Goal: Find specific page/section: Find specific page/section

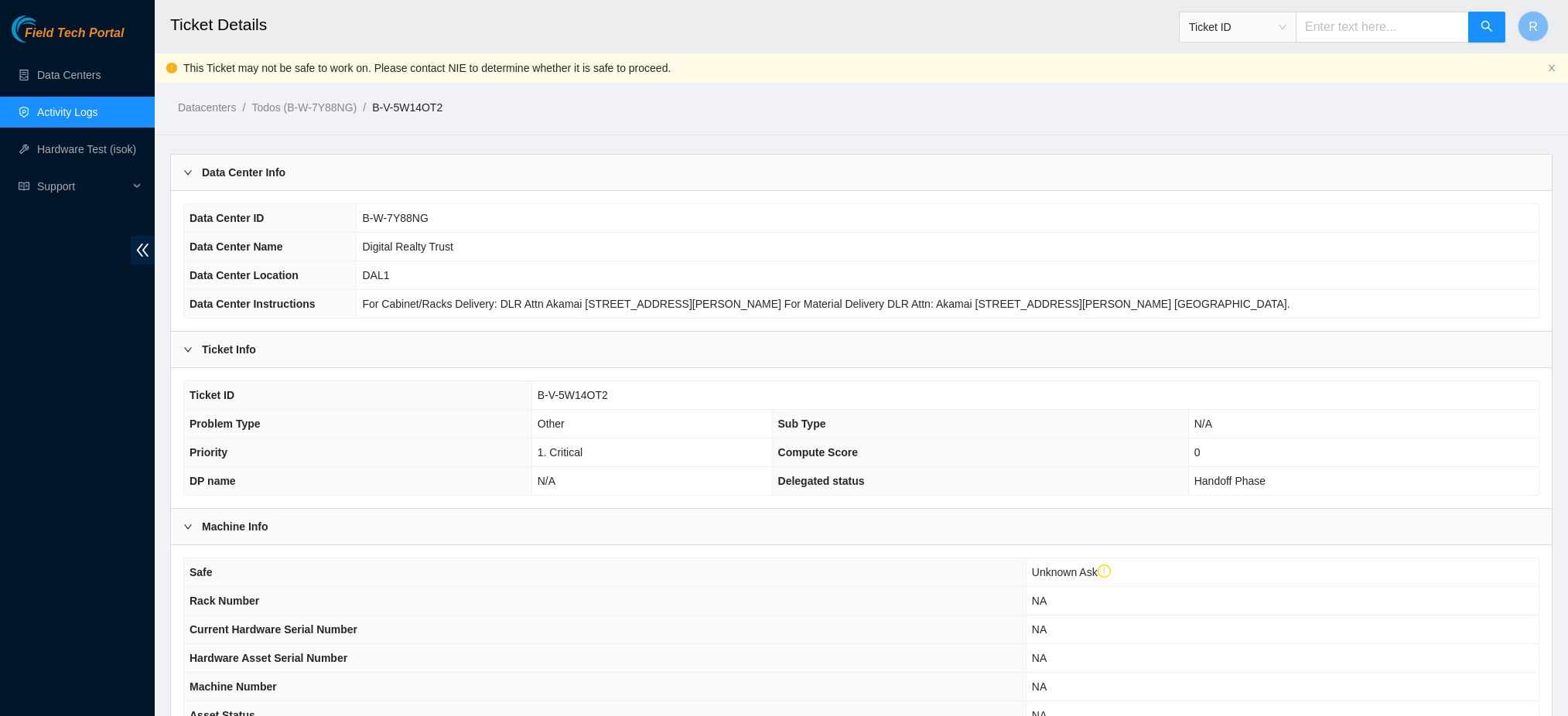
scroll to position [456, 0]
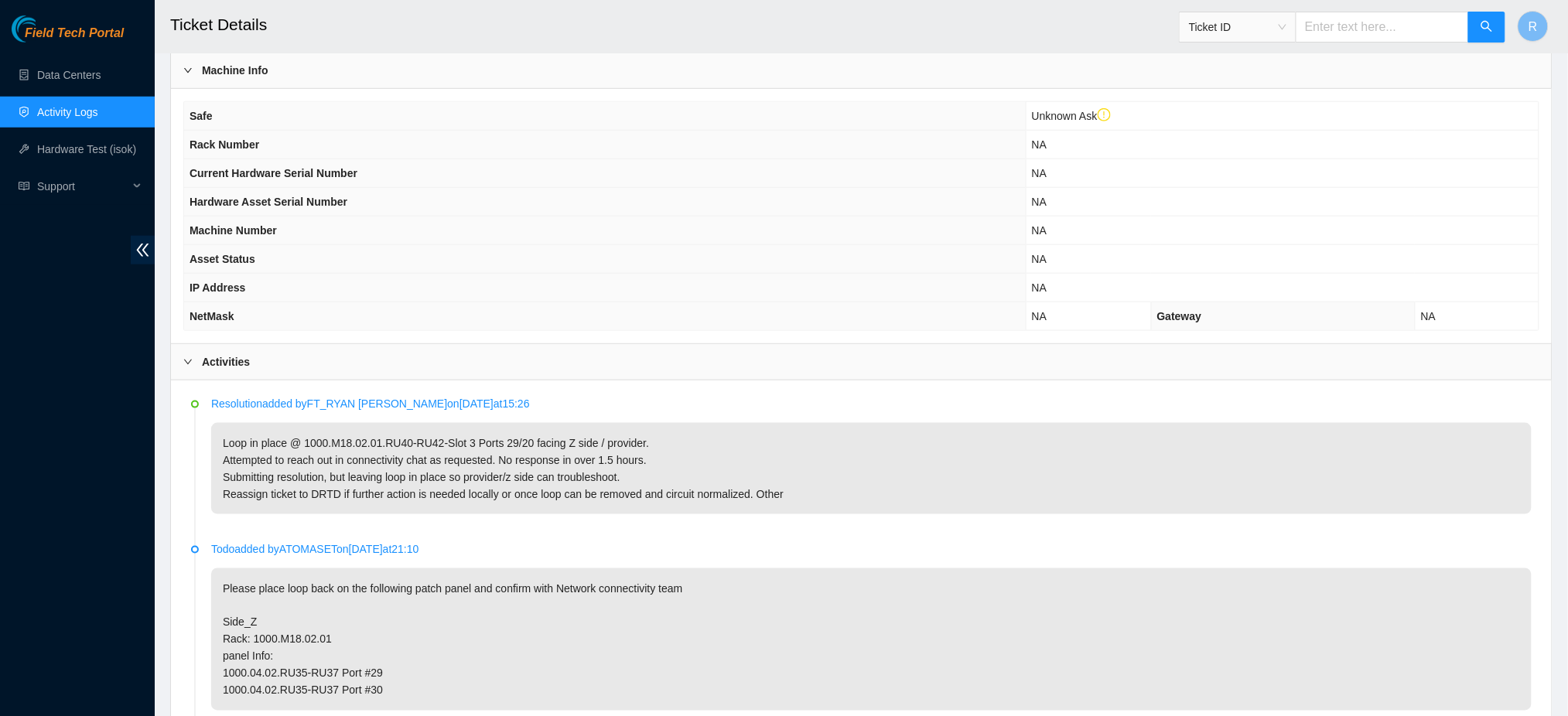
click at [81, 111] on link "Activity Logs" at bounding box center [68, 111] width 61 height 12
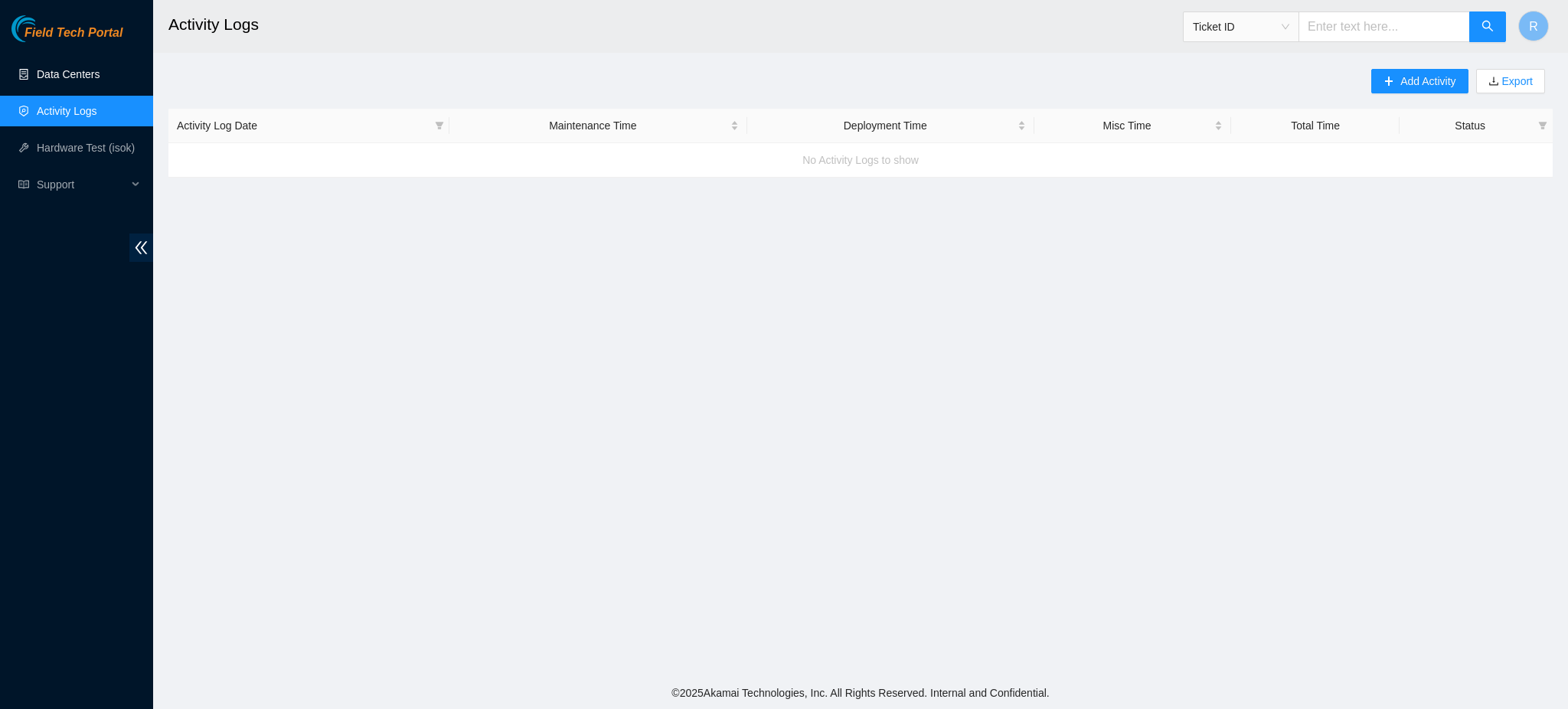
click at [94, 69] on link "Data Centers" at bounding box center [68, 74] width 63 height 12
